Goal: Information Seeking & Learning: Learn about a topic

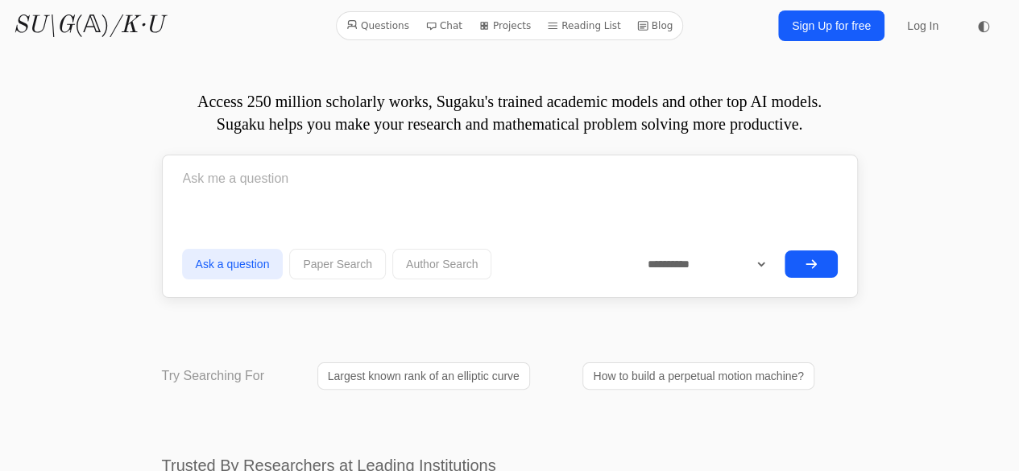
click at [268, 182] on input "text" at bounding box center [510, 179] width 656 height 40
paste input "какие права, функции и т.д. переходят к лицу, регистрирующему и публикующему пр…"
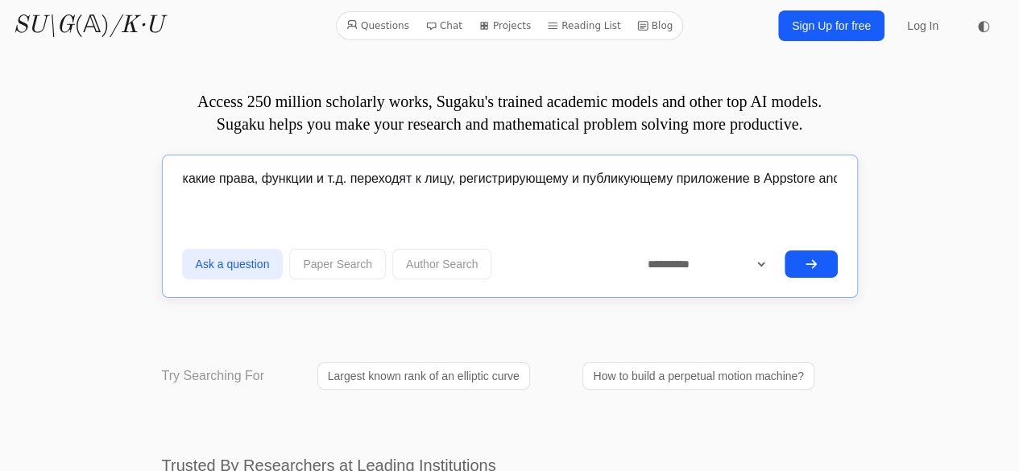
scroll to position [0, 81]
type input "какие права, функции и т.д. переходят к лицу, регистрирующему и публикующему пр…"
click at [809, 270] on button "submit" at bounding box center [811, 264] width 53 height 27
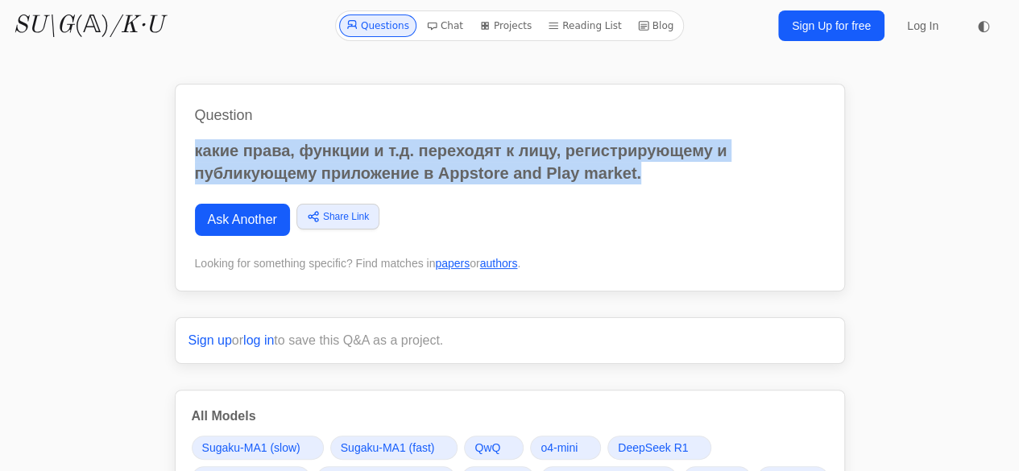
drag, startPoint x: 653, startPoint y: 164, endPoint x: 193, endPoint y: 128, distance: 460.7
click at [193, 128] on div "Question какие права, функции и т.д. переходят к лицу, регистрирующему и публик…" at bounding box center [510, 188] width 670 height 208
copy p "какие права, функции и т.д. переходят к лицу, регистрирующему и публикующему пр…"
click at [229, 222] on link "Ask Another" at bounding box center [242, 220] width 95 height 32
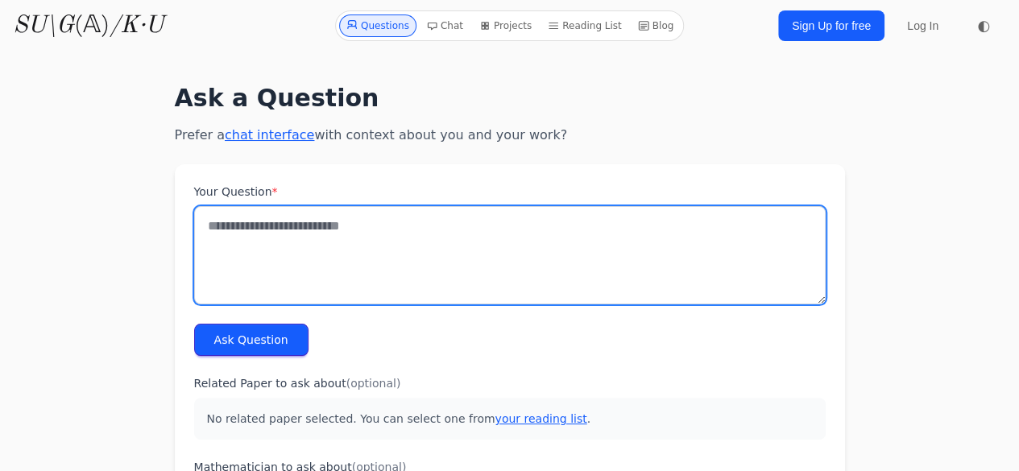
click at [453, 226] on textarea "Your Question *" at bounding box center [510, 255] width 632 height 98
paste textarea "**********"
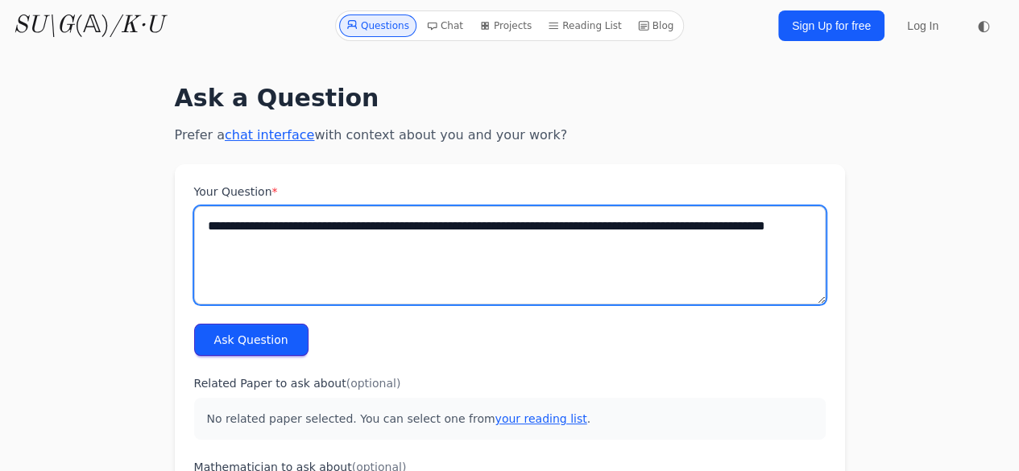
click at [455, 250] on textarea "**********" at bounding box center [510, 255] width 632 height 98
type textarea "**********"
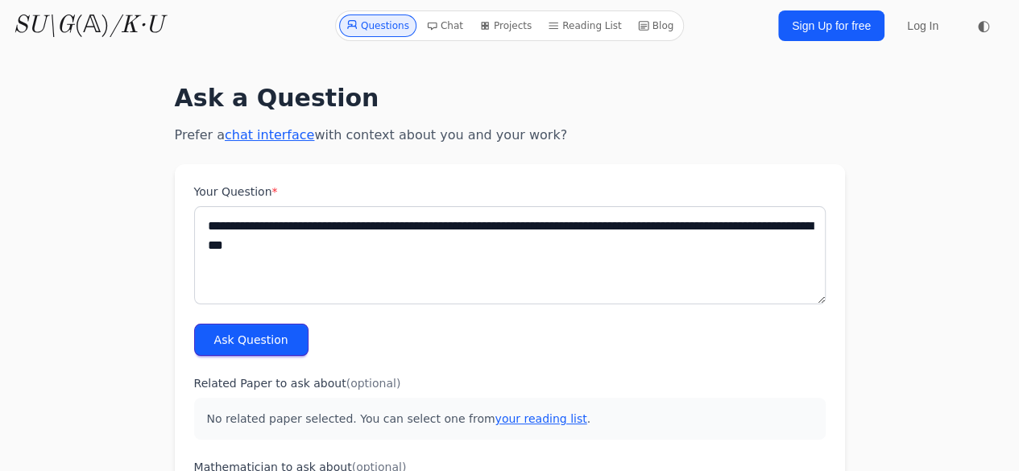
click at [227, 354] on button "Ask Question" at bounding box center [251, 340] width 114 height 32
click at [230, 338] on button "Ask Question" at bounding box center [251, 340] width 114 height 32
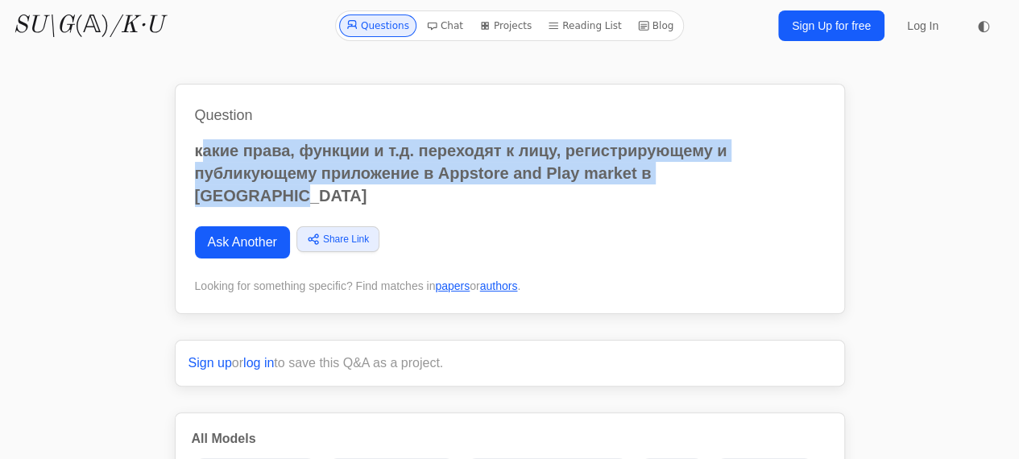
drag, startPoint x: 761, startPoint y: 172, endPoint x: 199, endPoint y: 146, distance: 563.0
click at [199, 146] on p "какие права, функции и т.д. переходят к лицу, регистрирующему и публикующему пр…" at bounding box center [510, 173] width 630 height 68
copy p "акие права, функции и т.д. переходят к лицу, регистрирующему и публикующему при…"
click at [223, 165] on p "какие права, функции и т.д. переходят к лицу, регистрирующему и публикующему пр…" at bounding box center [510, 173] width 630 height 68
drag, startPoint x: 195, startPoint y: 148, endPoint x: 864, endPoint y: 192, distance: 670.2
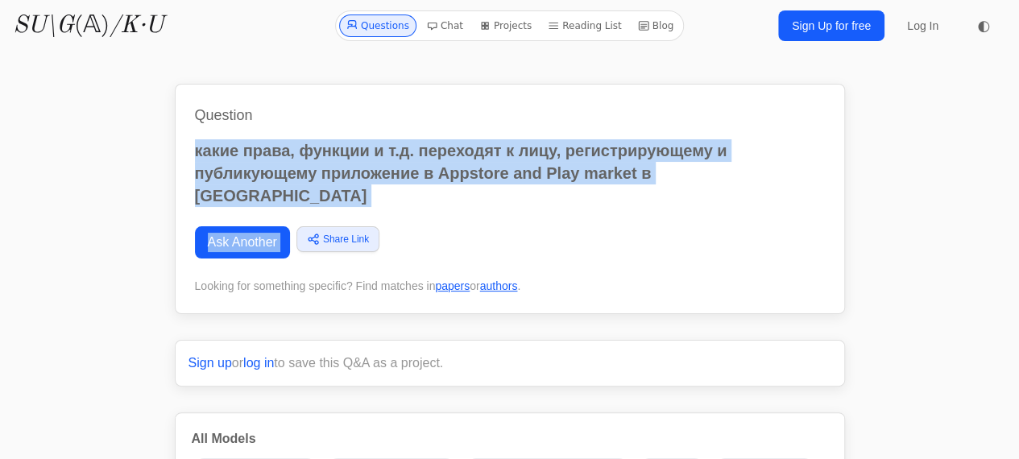
copy div "какие права, функции и т.д. переходят к лицу, регистрирующему и публикующему пр…"
click at [322, 190] on div "Question какие права, функции и т.д. переходят к лицу, регистрирующему и публик…" at bounding box center [510, 199] width 670 height 230
drag, startPoint x: 736, startPoint y: 173, endPoint x: 189, endPoint y: 149, distance: 547.7
click at [189, 149] on div "Question какие права, функции и т.д. переходят к лицу, регистрирующему и публик…" at bounding box center [510, 199] width 670 height 230
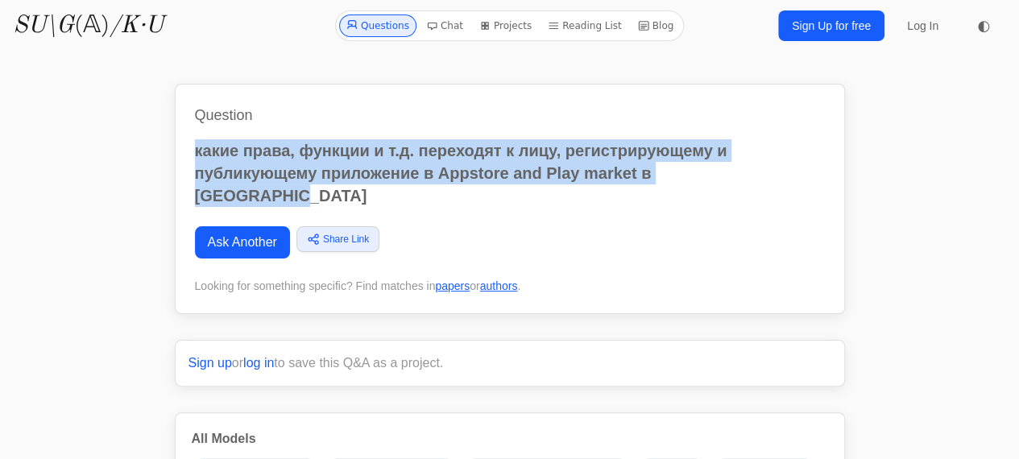
copy p "какие права, функции и т.д. переходят к лицу, регистрирующему и публикующему пр…"
click at [234, 226] on link "Ask Another" at bounding box center [242, 242] width 95 height 32
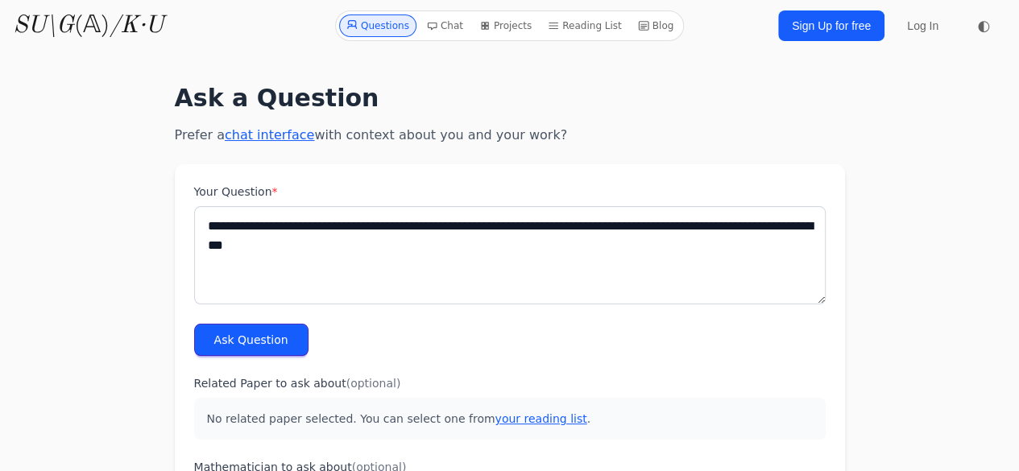
click at [437, 215] on textarea "**********" at bounding box center [510, 255] width 632 height 98
click at [472, 236] on textarea "**********" at bounding box center [510, 255] width 632 height 98
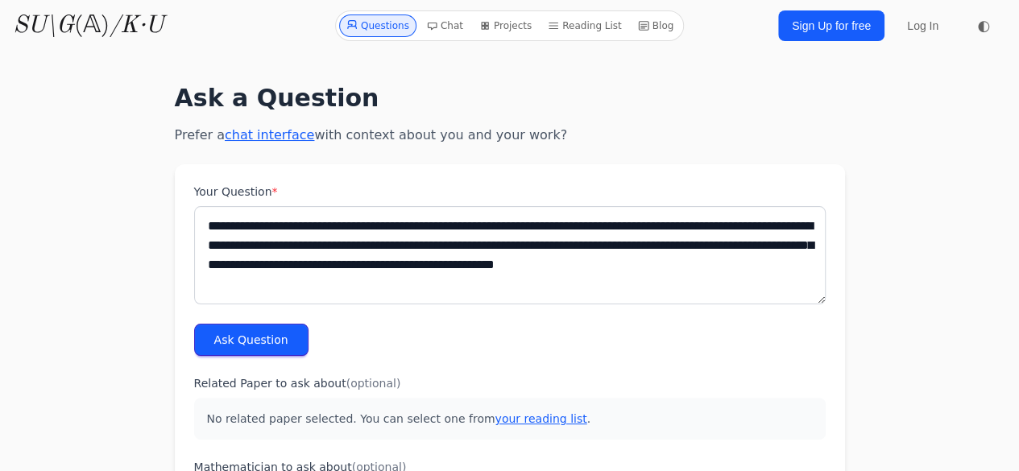
type textarea "**********"
click at [268, 344] on button "Ask Question" at bounding box center [251, 340] width 114 height 32
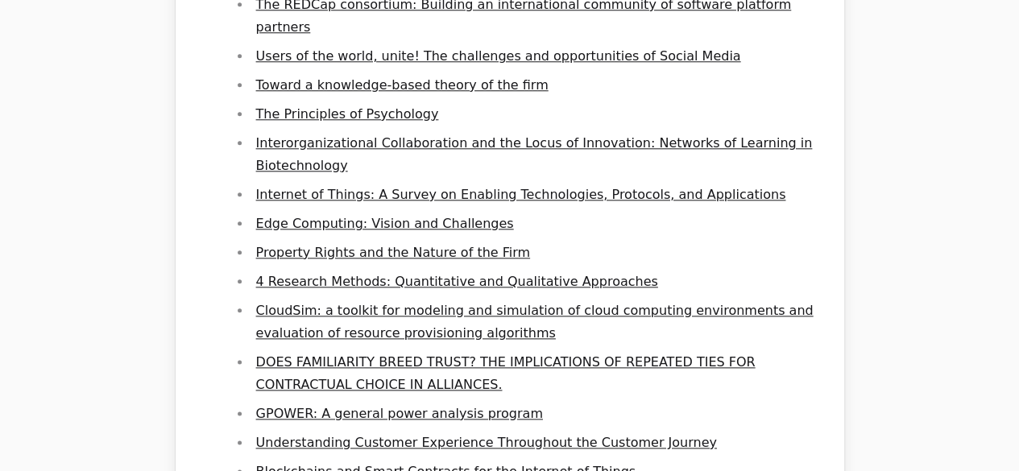
scroll to position [413, 0]
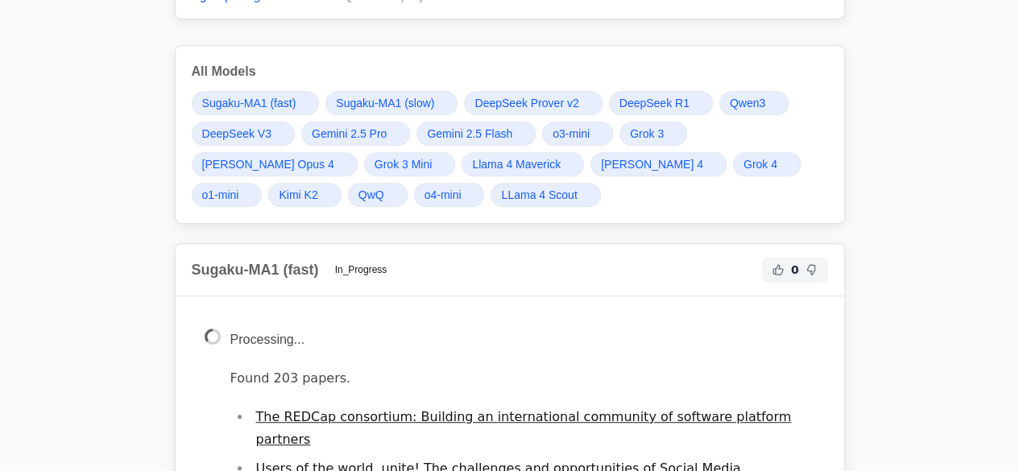
click at [744, 168] on span "Grok 4" at bounding box center [761, 164] width 34 height 16
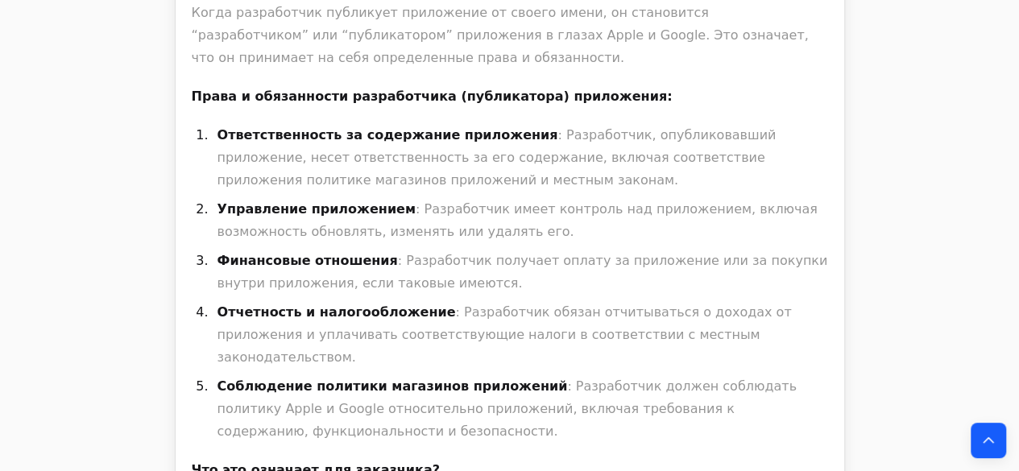
scroll to position [29322, 0]
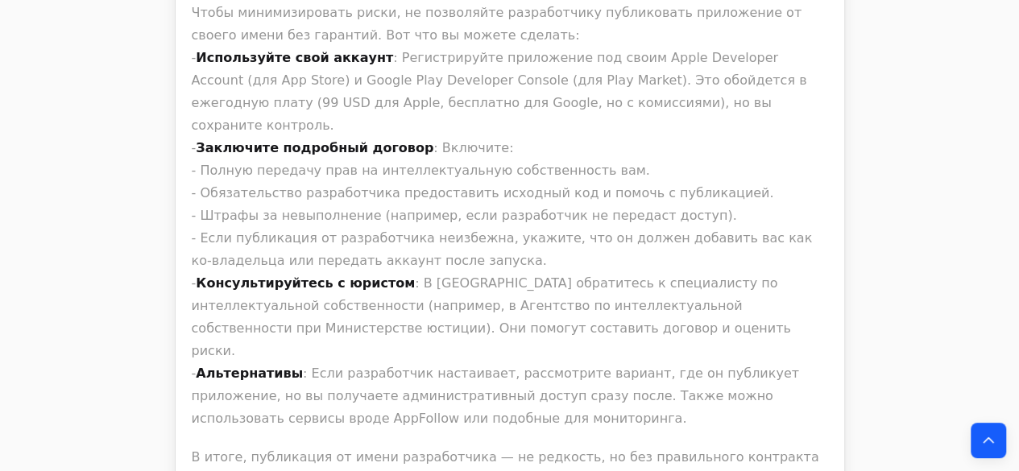
scroll to position [31498, 0]
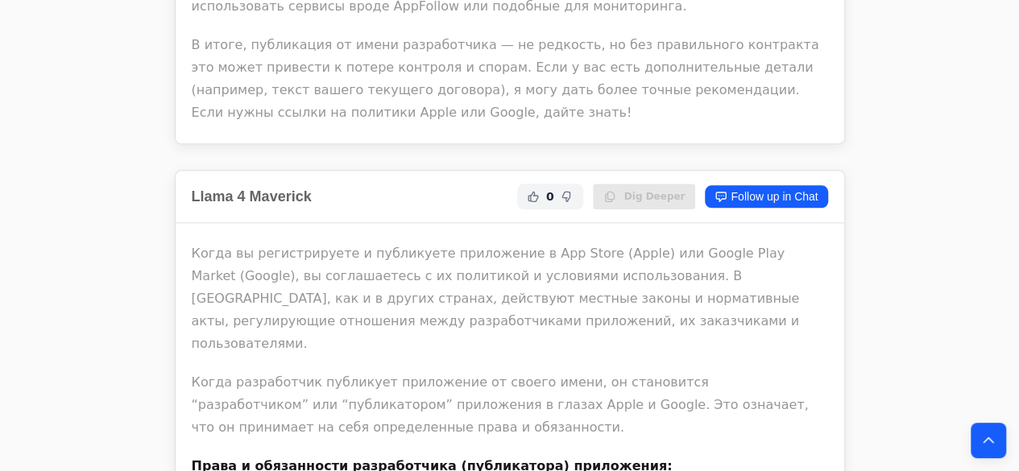
drag, startPoint x: 266, startPoint y: 260, endPoint x: 321, endPoint y: 343, distance: 99.5
drag, startPoint x: 316, startPoint y: 347, endPoint x: 266, endPoint y: 249, distance: 110.3
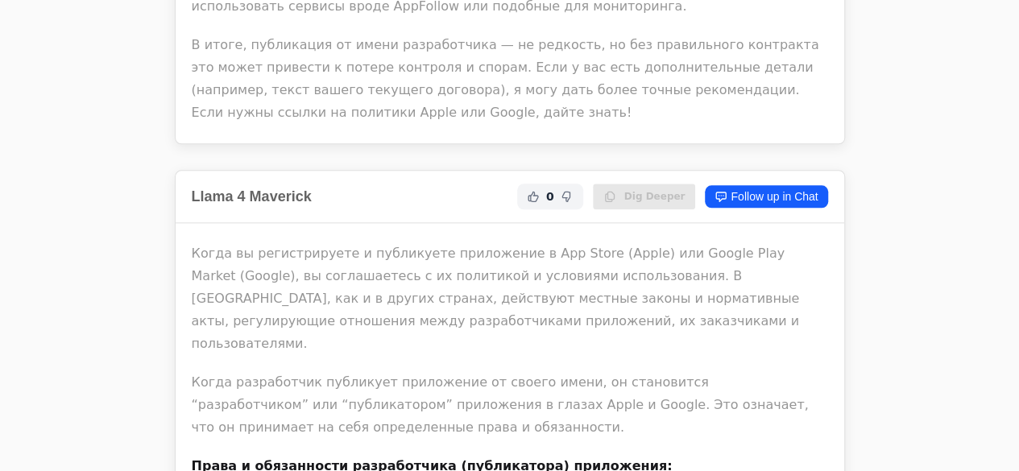
copy li "Публикация от имени разработчика не автоматически передает ему все права на при…"
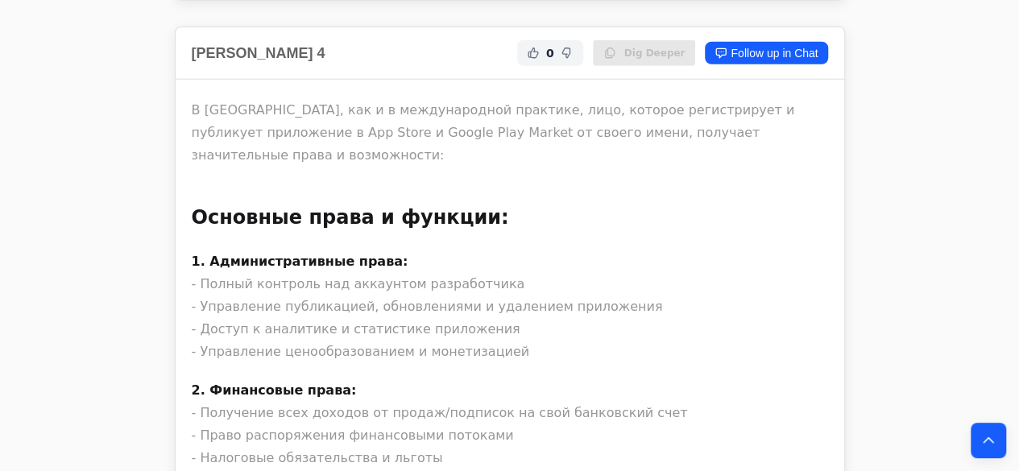
scroll to position [32752, 0]
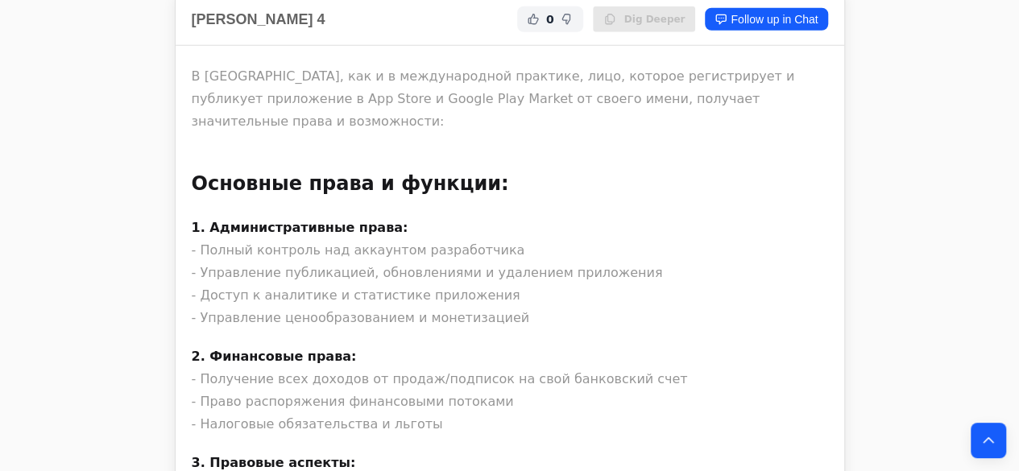
drag, startPoint x: 602, startPoint y: 114, endPoint x: 392, endPoint y: 110, distance: 210.3
drag, startPoint x: 537, startPoint y: 112, endPoint x: 256, endPoint y: 291, distance: 332.6
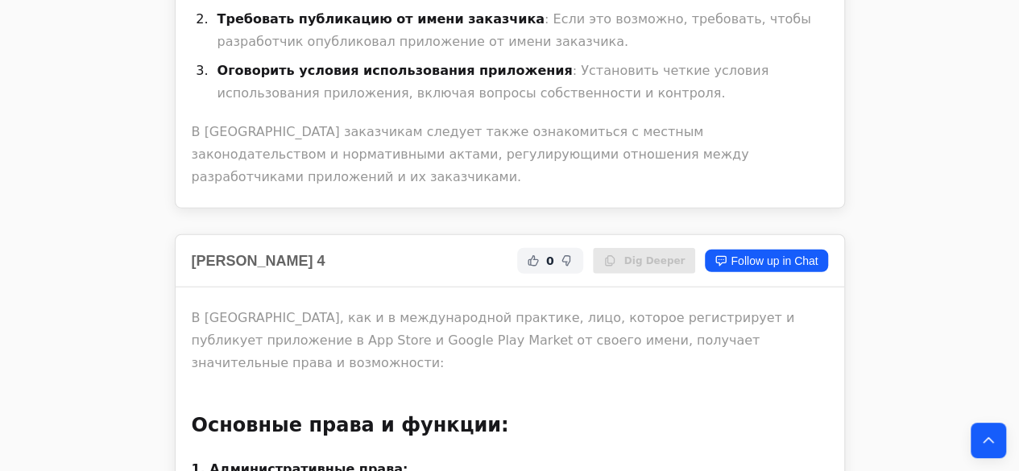
scroll to position [32457, 0]
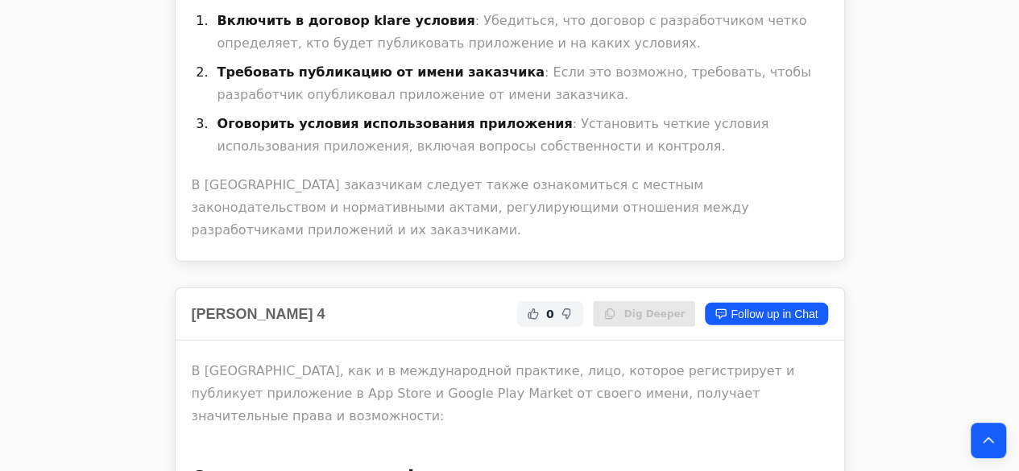
drag, startPoint x: 599, startPoint y: 404, endPoint x: 190, endPoint y: 52, distance: 539.4
copy div "Loremipsumd, sit ametcons adipisci, elitsedd eiusmodtempo incididu . Utl etdolo…"
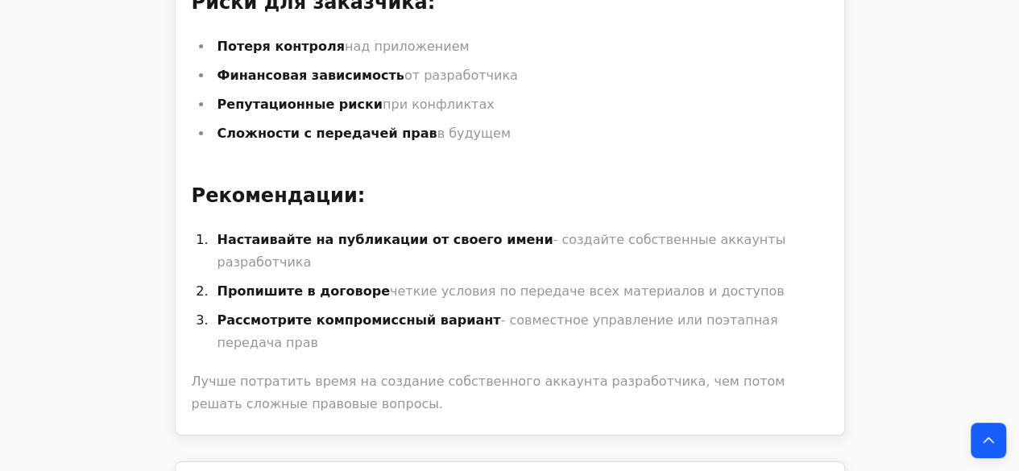
scroll to position [33396, 0]
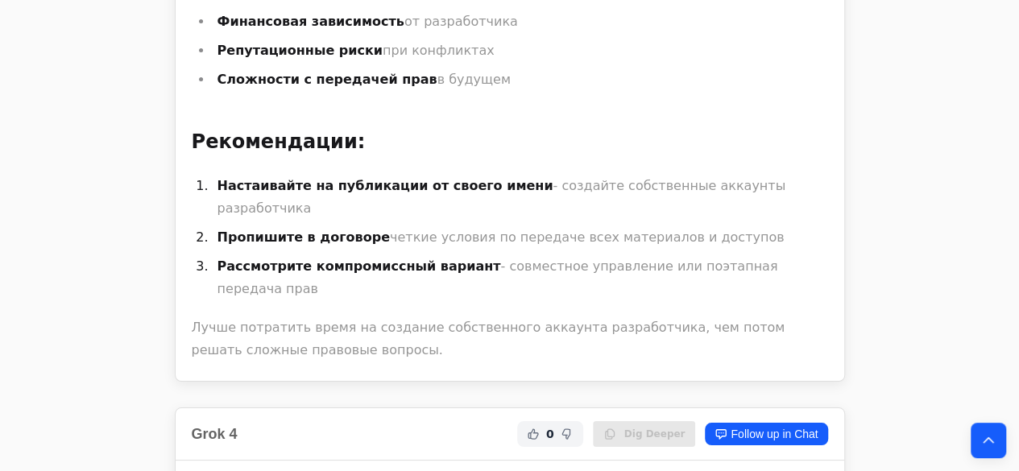
drag, startPoint x: 377, startPoint y: 239, endPoint x: 208, endPoint y: 142, distance: 195.3
copy ul "Потеря контроля: Без договора вы не сможете обновлять или монетизировать прилож…"
drag, startPoint x: 616, startPoint y: 380, endPoint x: 208, endPoint y: 293, distance: 416.9
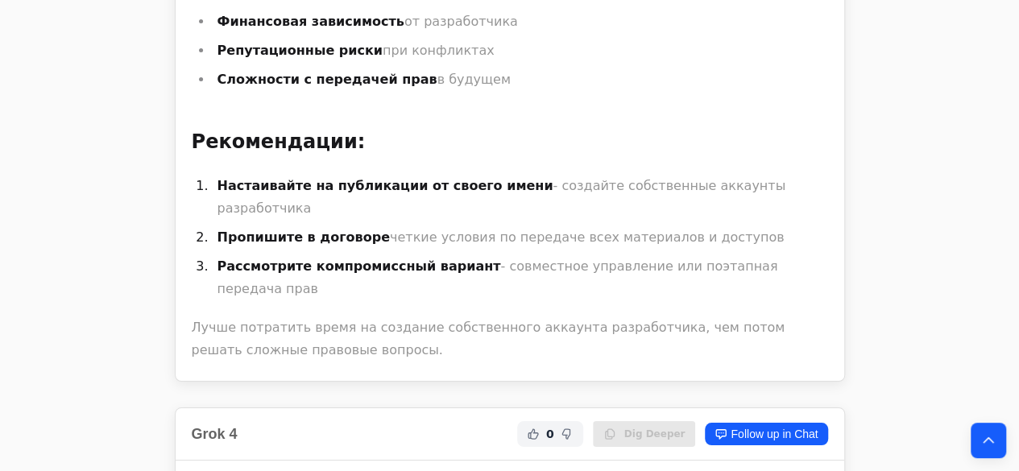
copy ul "В App Store: Можно передать приложение другому аккаунту (через Apple, бесплатно…"
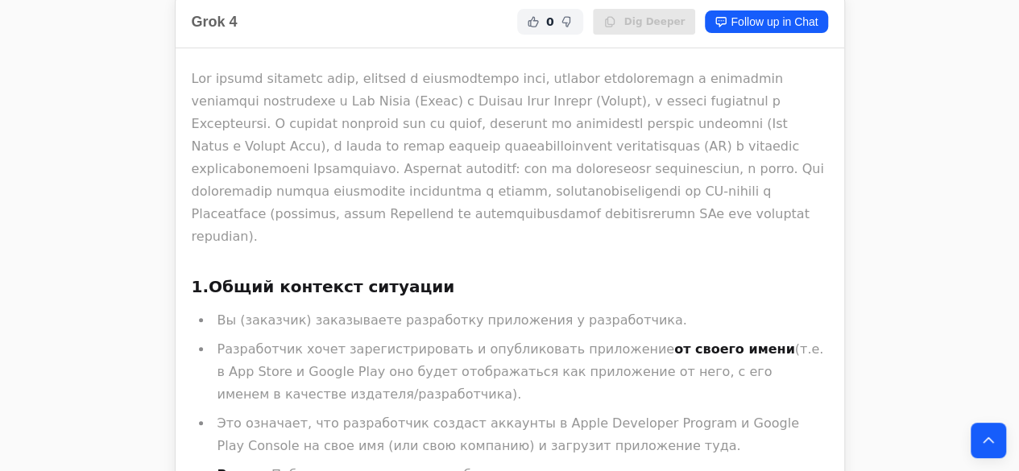
drag, startPoint x: 508, startPoint y: 326, endPoint x: 218, endPoint y: 286, distance: 292.8
copy li "В [GEOGRAPHIC_DATA]: Проверьте договор у нотариуса или юриста. Если приложение …"
drag, startPoint x: 654, startPoint y: 214, endPoint x: 187, endPoint y: 49, distance: 495.7
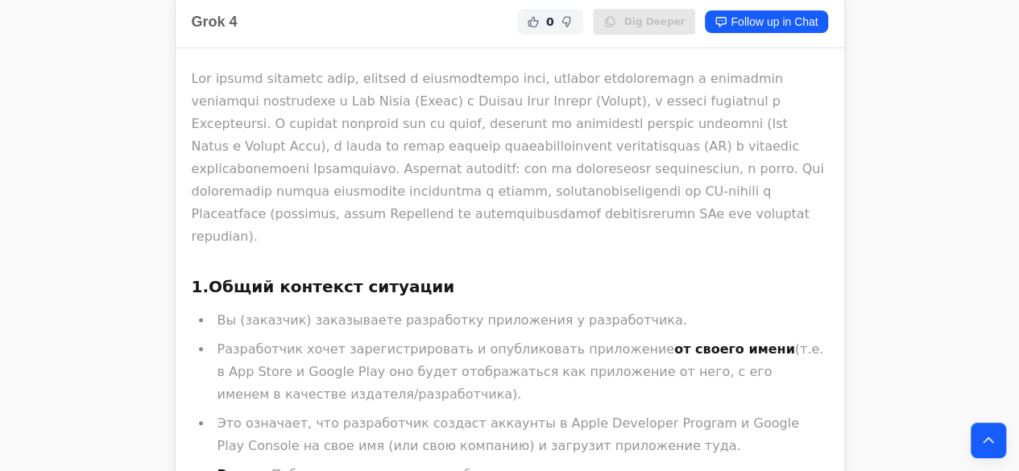
copy ul "Настаивайте на публикации от вашего имени: Пусть разработчик разрабатывает, но …"
